Goal: Transaction & Acquisition: Book appointment/travel/reservation

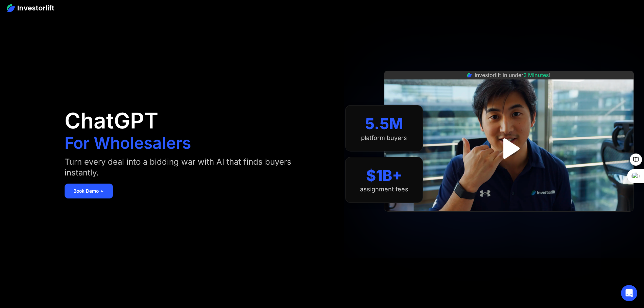
click at [29, 5] on img at bounding box center [30, 8] width 47 height 8
click at [113, 198] on link "Book Demo ➢" at bounding box center [89, 190] width 48 height 15
click at [113, 193] on link "Book Demo ➢" at bounding box center [89, 190] width 48 height 15
